Goal: Information Seeking & Learning: Find specific fact

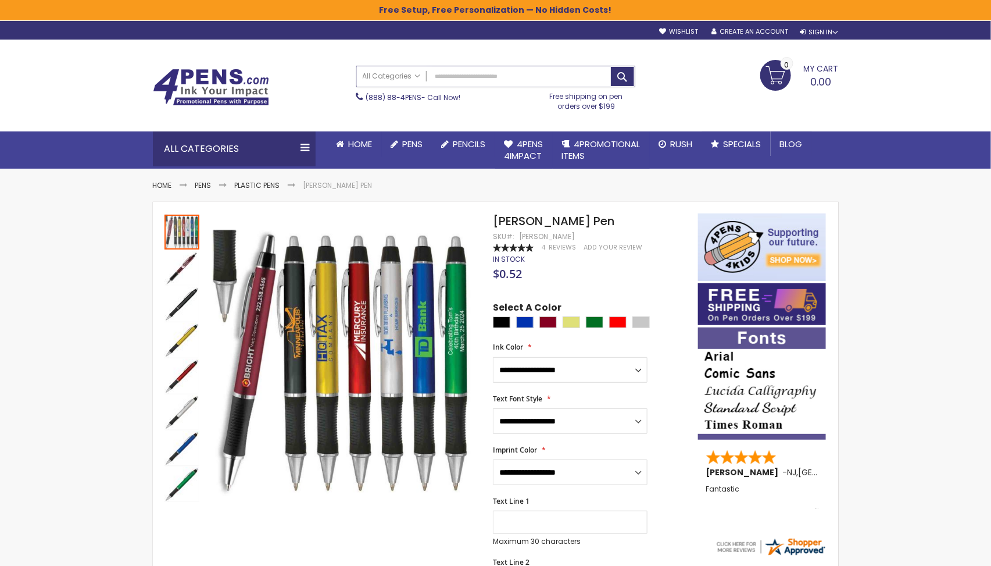
click at [514, 78] on input "Search" at bounding box center [496, 76] width 278 height 20
paste input "**********"
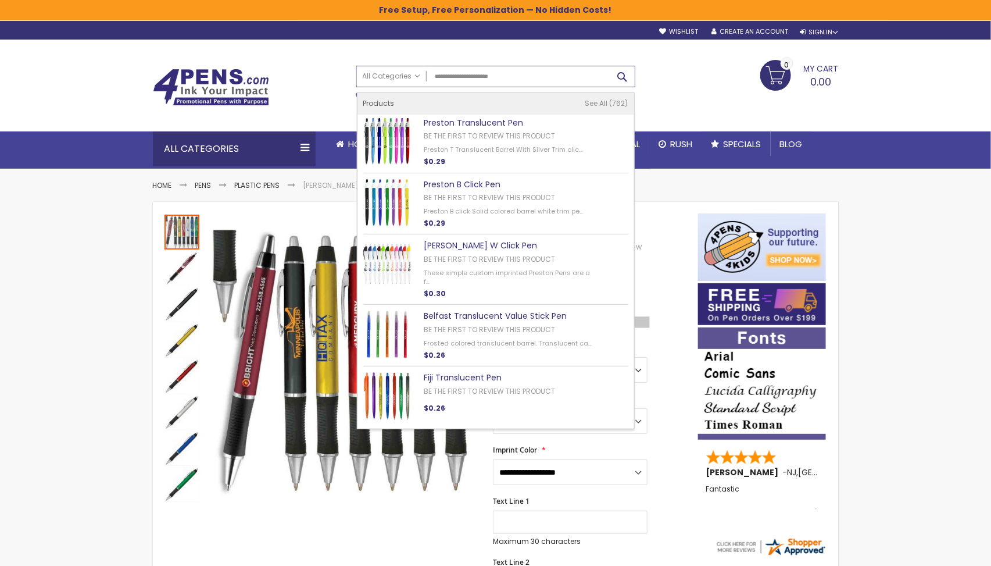
click at [622, 69] on button "Search" at bounding box center [622, 76] width 23 height 19
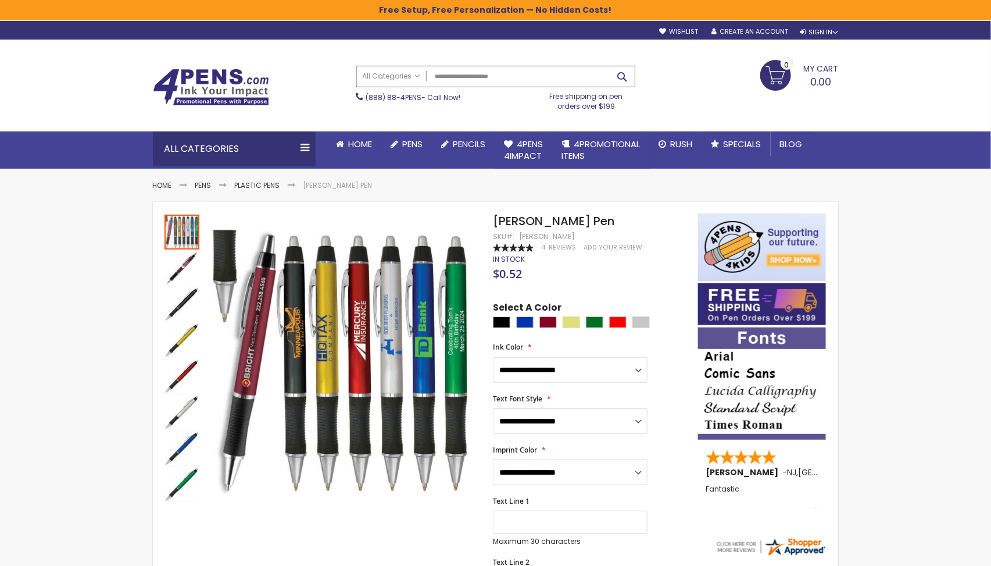
type input "**********"
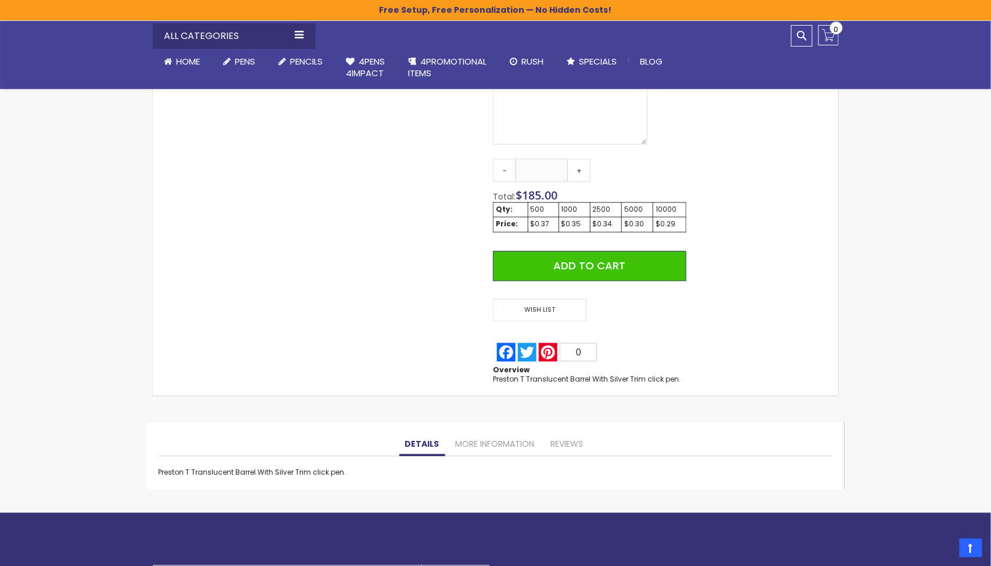
scroll to position [702, 0]
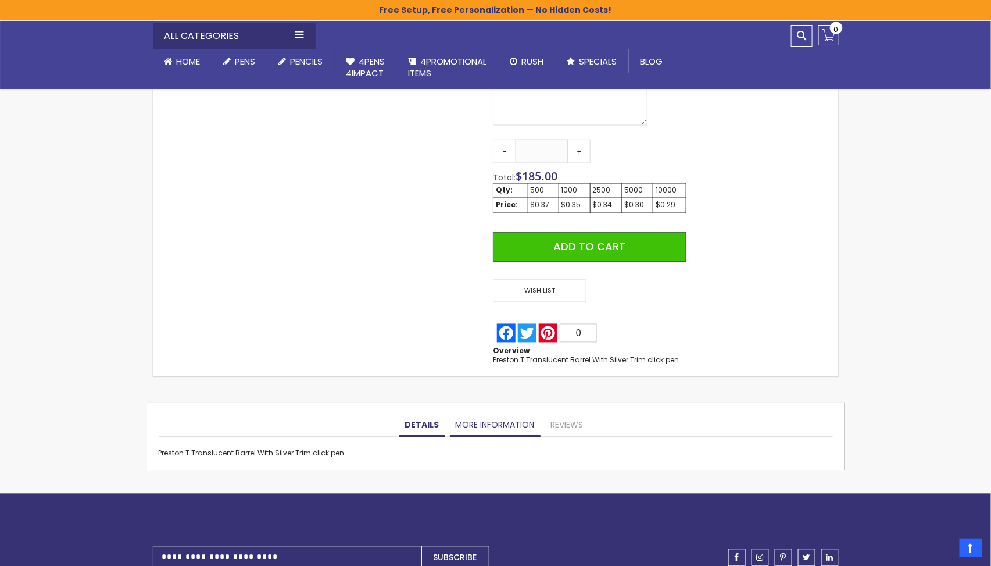
click at [489, 434] on link "More Information" at bounding box center [495, 425] width 91 height 23
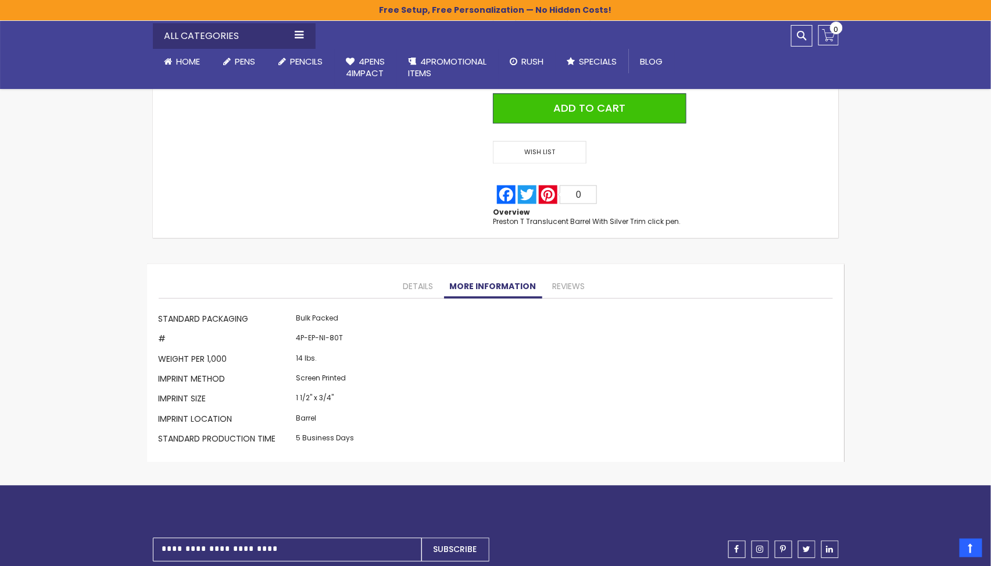
scroll to position [823, 0]
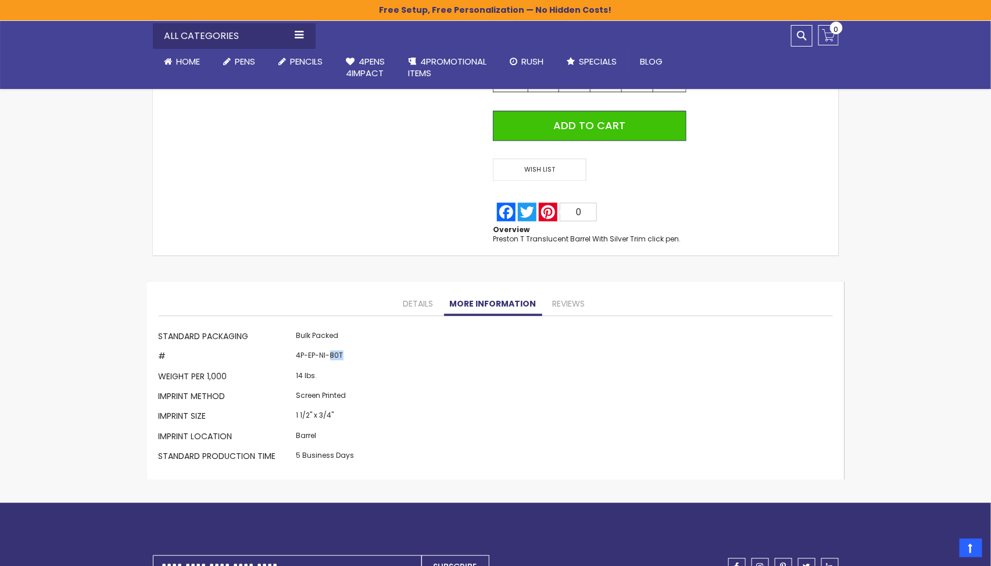
drag, startPoint x: 341, startPoint y: 358, endPoint x: 331, endPoint y: 358, distance: 9.9
click at [331, 358] on td "4P-EP-NI-80T" at bounding box center [326, 358] width 64 height 20
copy td "80T"
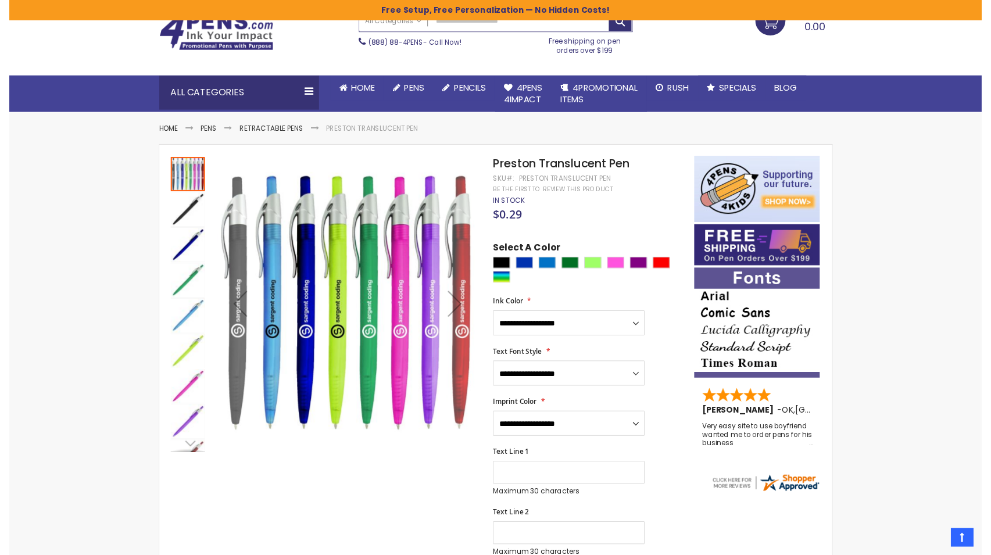
scroll to position [0, 0]
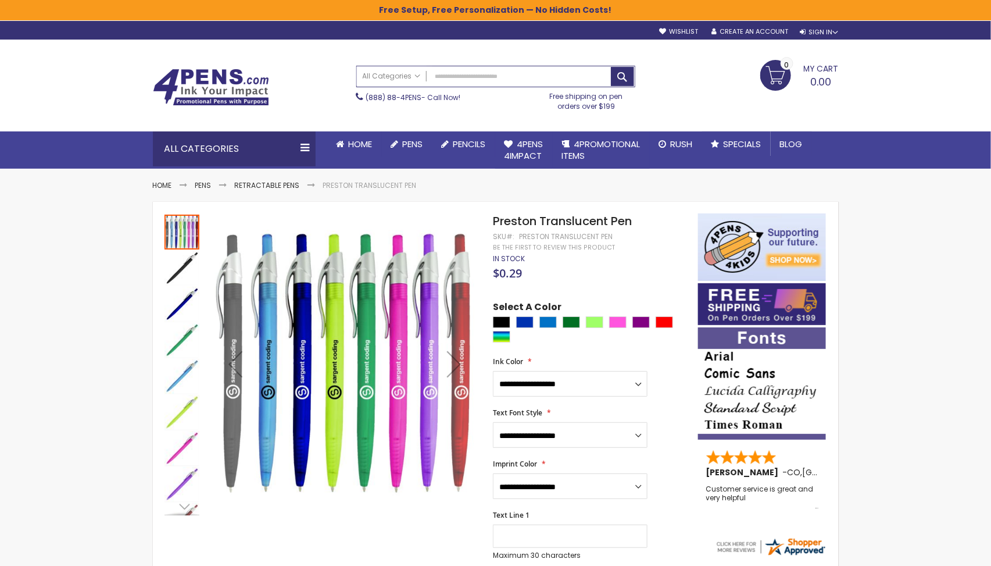
click at [584, 226] on span "Preston Translucent Pen" at bounding box center [562, 221] width 139 height 16
copy div "Preston Translucent Pen"
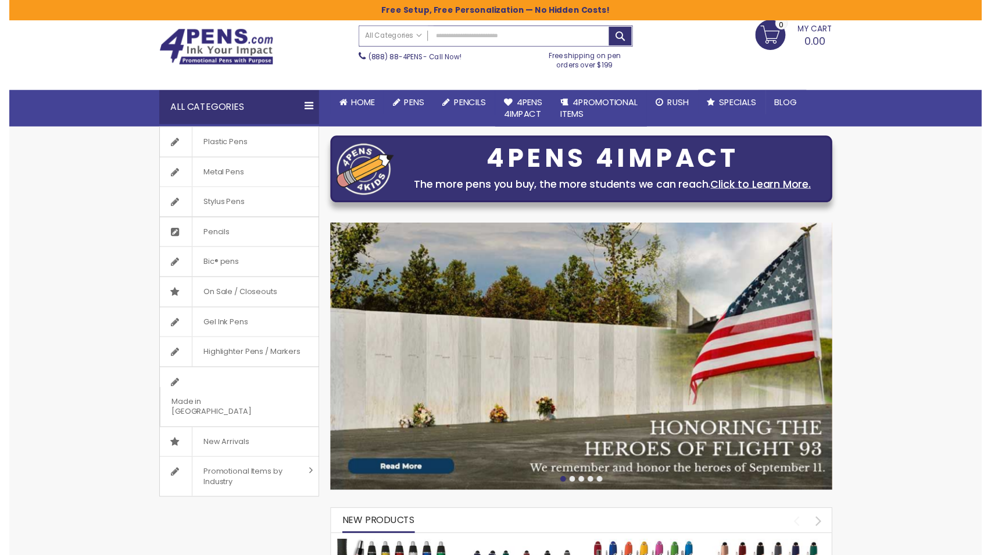
scroll to position [55, 0]
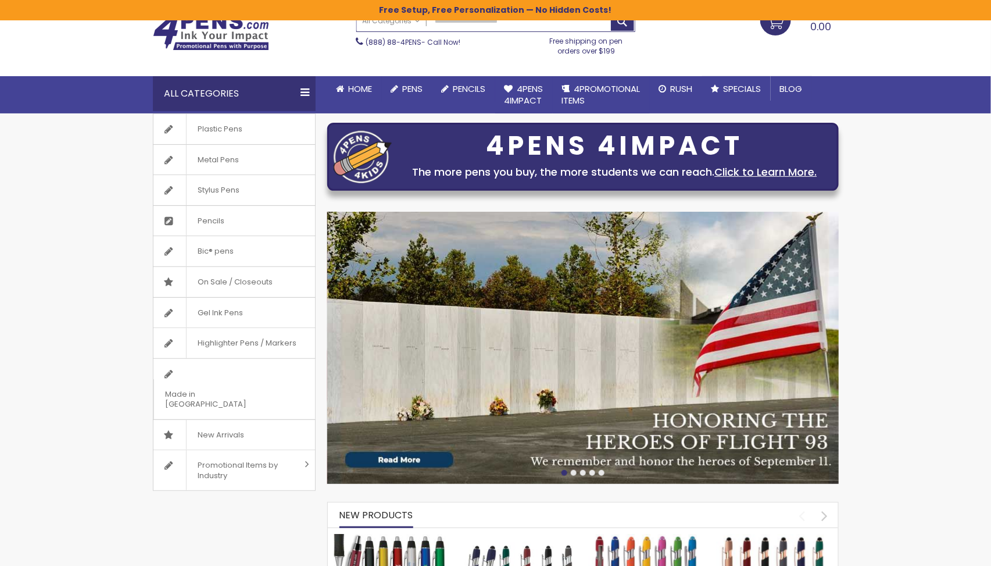
click at [573, 473] on div at bounding box center [574, 473] width 6 height 6
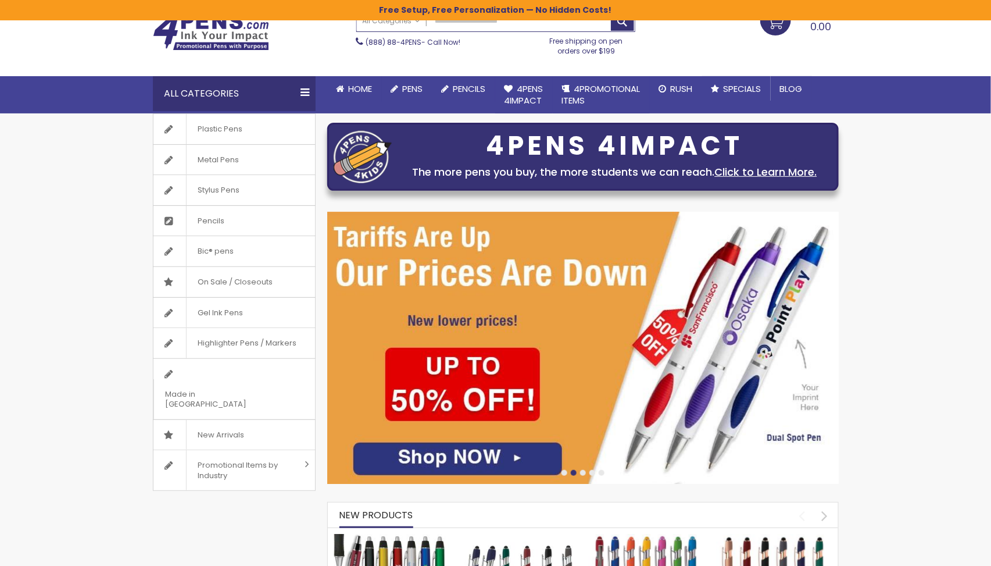
click at [582, 470] on div at bounding box center [583, 473] width 6 height 6
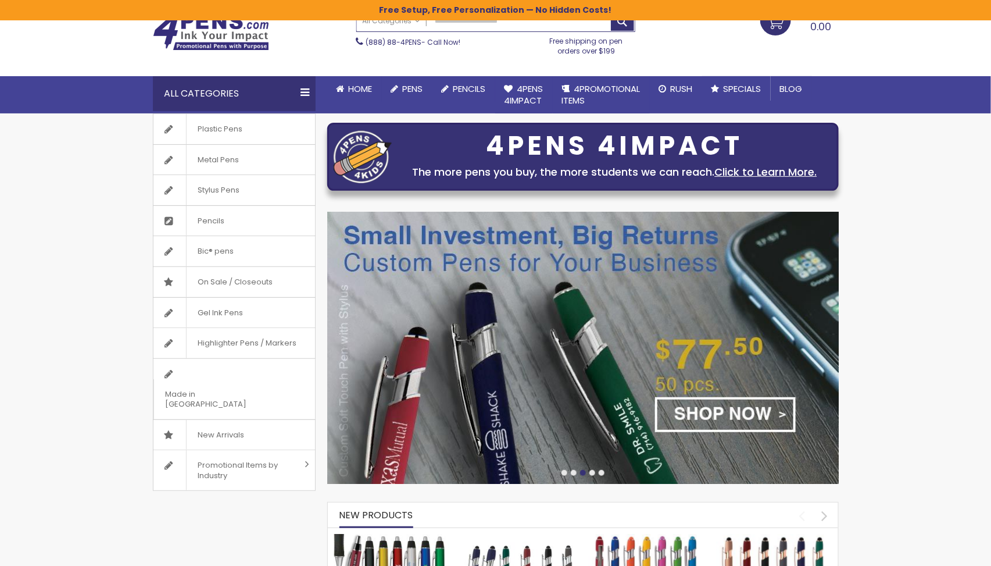
click at [591, 470] on div at bounding box center [593, 473] width 6 height 6
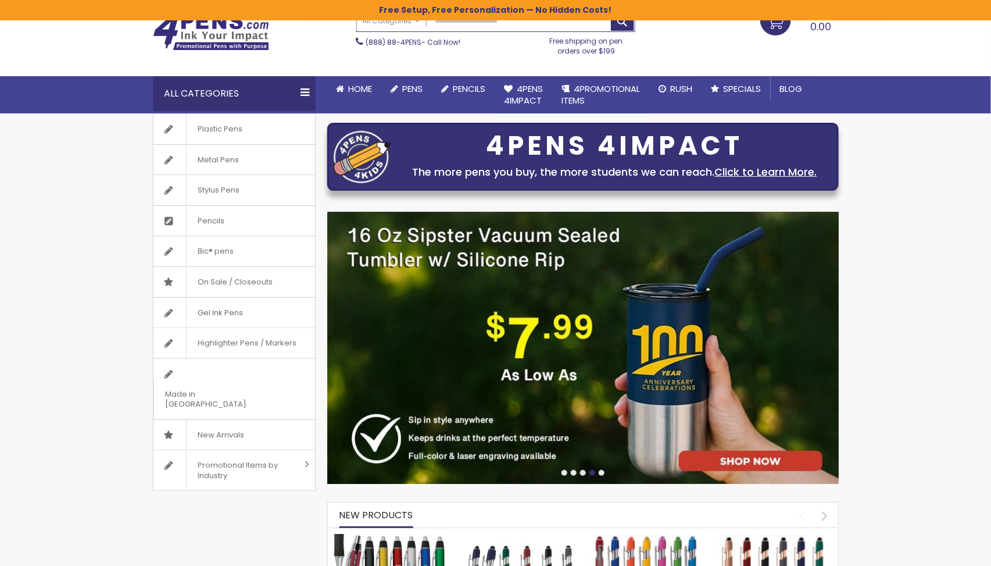
click at [604, 471] on div at bounding box center [602, 473] width 6 height 6
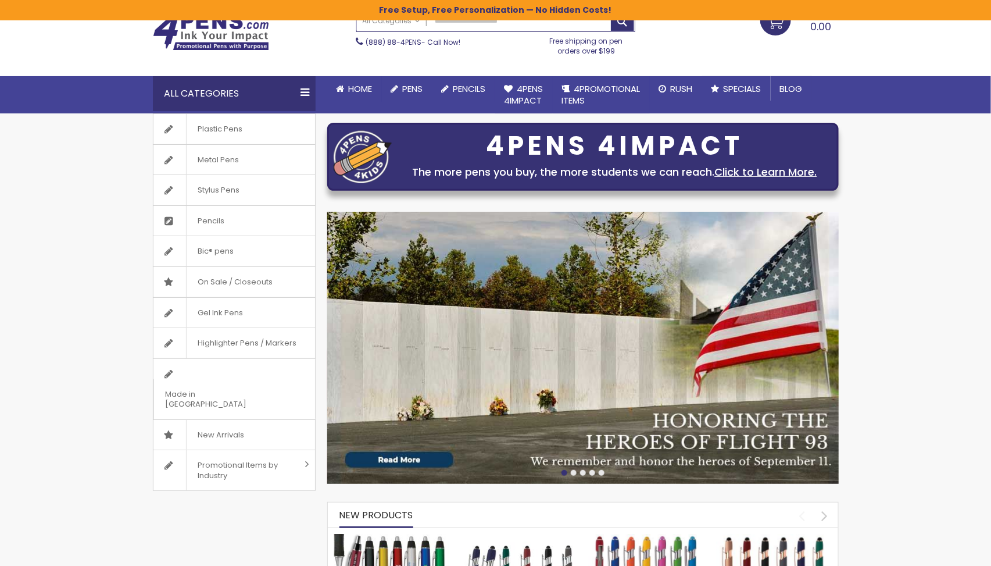
click at [601, 473] on div at bounding box center [602, 473] width 6 height 6
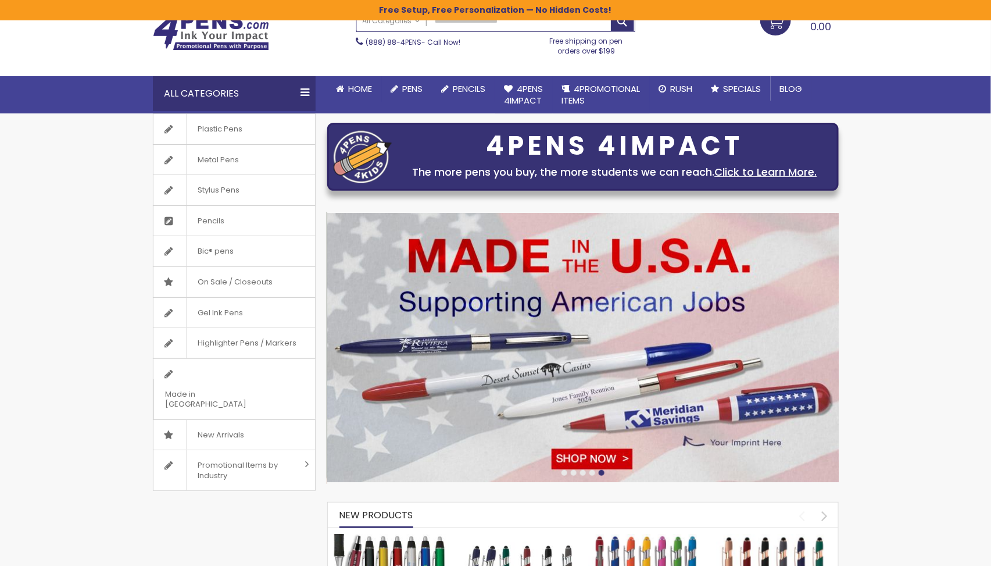
click at [591, 473] on div at bounding box center [593, 473] width 6 height 6
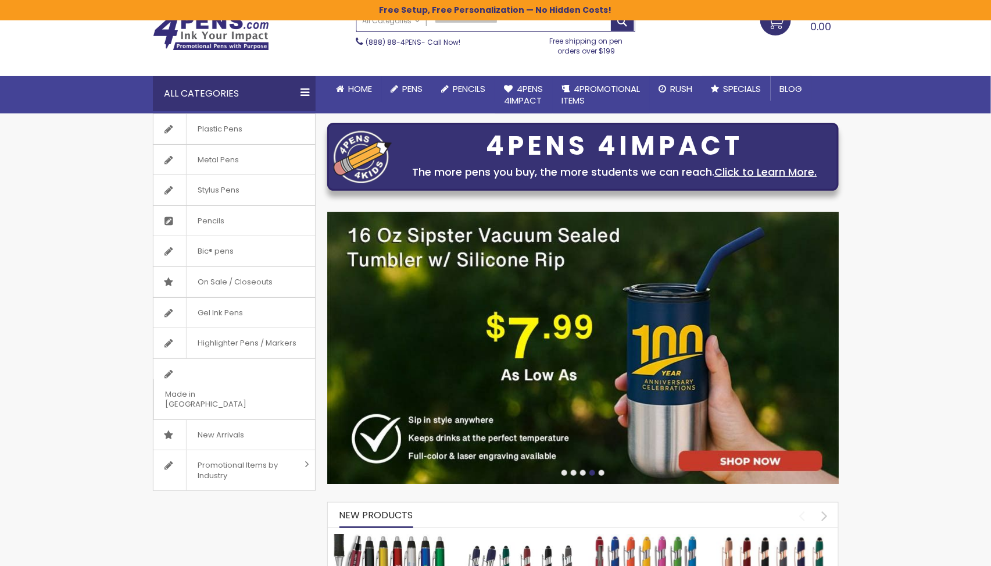
click at [583, 470] on div at bounding box center [583, 473] width 6 height 6
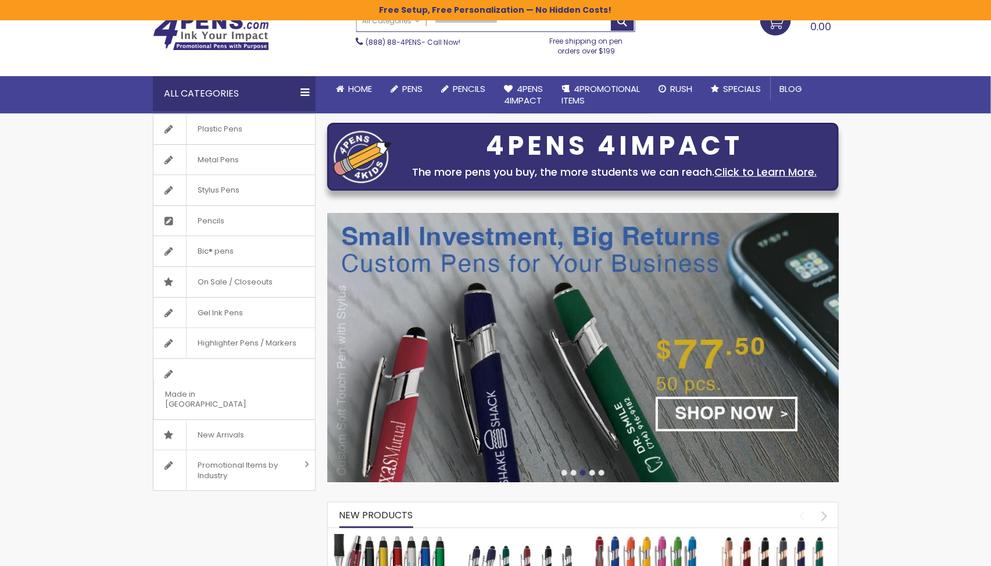
click at [577, 470] on div at bounding box center [583, 473] width 512 height 9
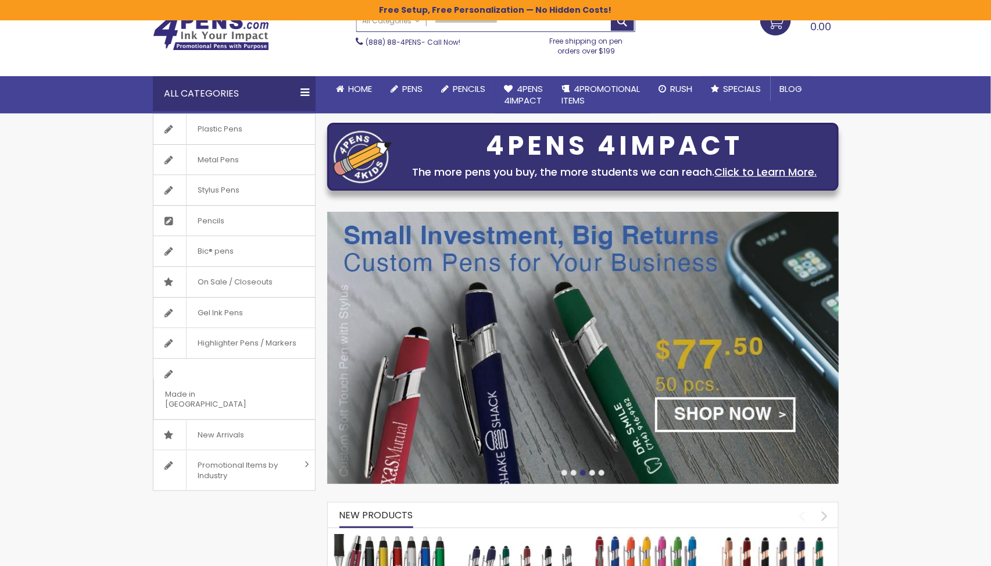
click at [571, 471] on div at bounding box center [574, 473] width 6 height 6
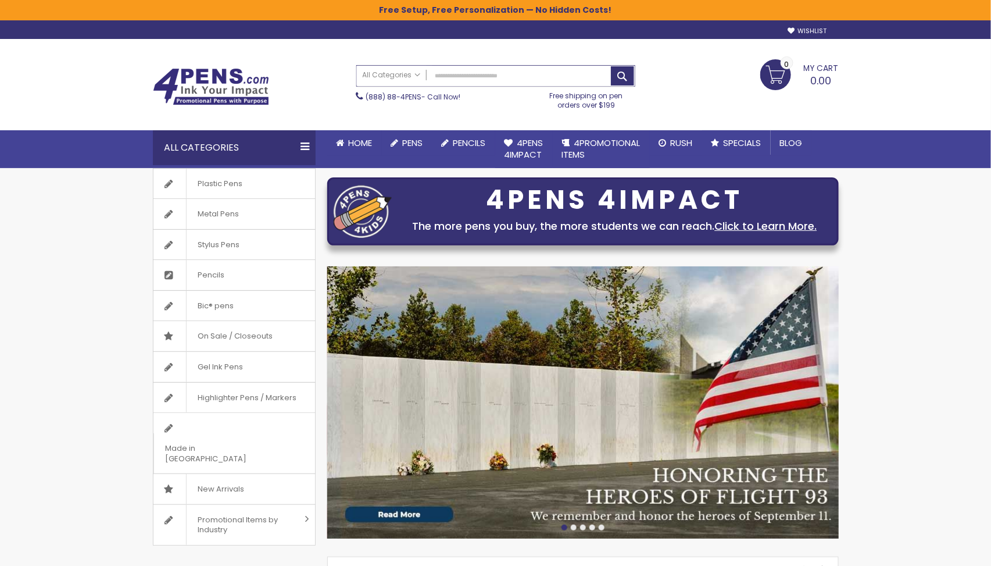
click at [577, 72] on input "Search" at bounding box center [496, 76] width 278 height 20
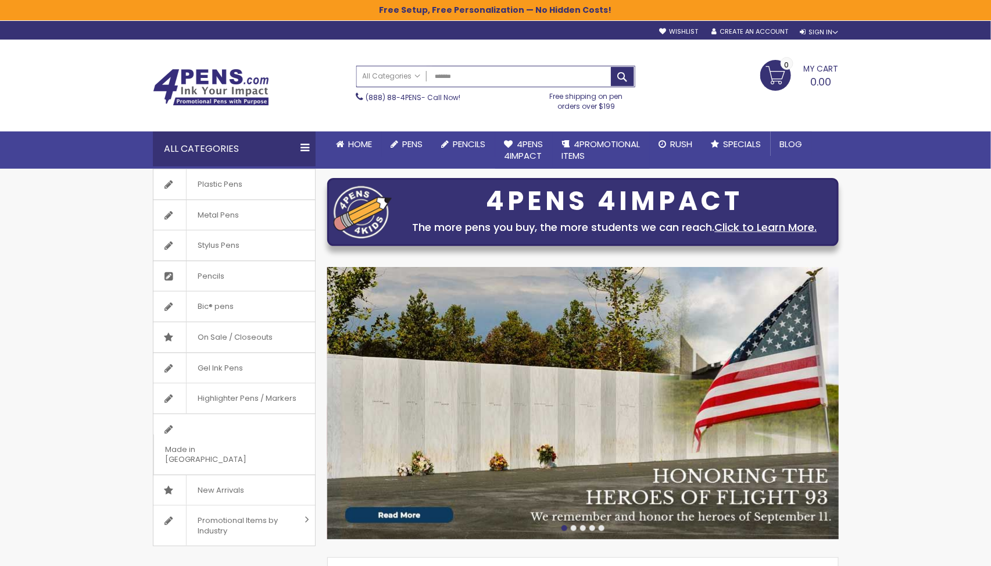
type input "********"
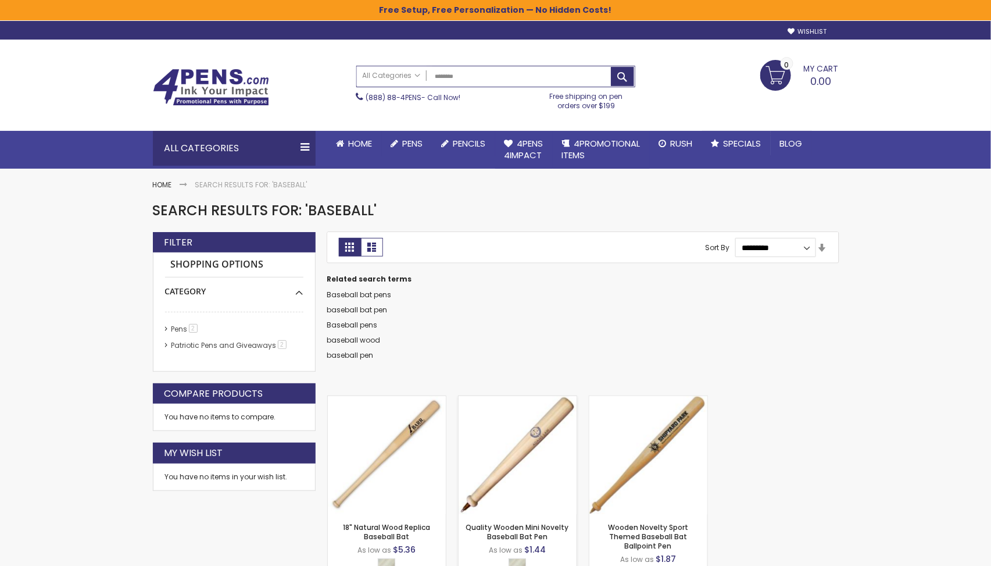
click at [519, 444] on img at bounding box center [518, 455] width 118 height 118
